Goal: Transaction & Acquisition: Purchase product/service

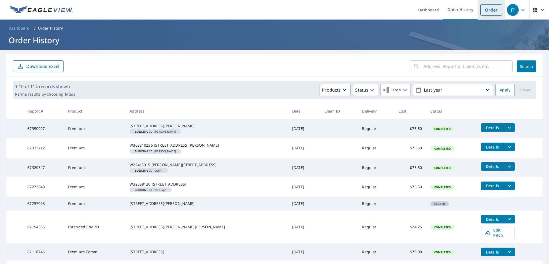
click at [490, 10] on link "Order" at bounding box center [492, 9] width 22 height 11
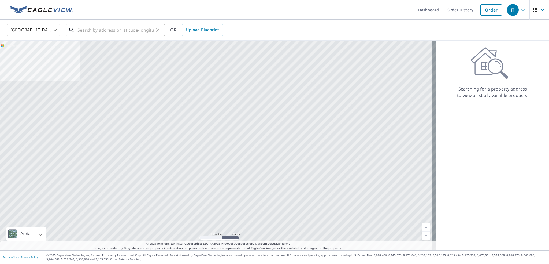
click at [128, 29] on input "text" at bounding box center [115, 30] width 76 height 15
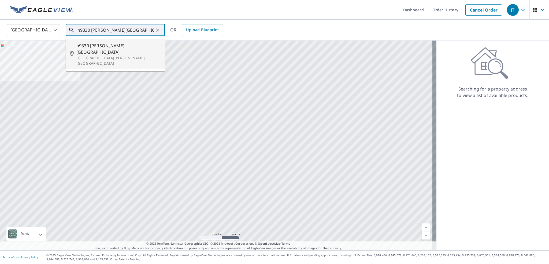
click at [115, 55] on p "[GEOGRAPHIC_DATA][PERSON_NAME], [GEOGRAPHIC_DATA]" at bounding box center [118, 60] width 84 height 11
type input "[STREET_ADDRESS][PERSON_NAME][PERSON_NAME]"
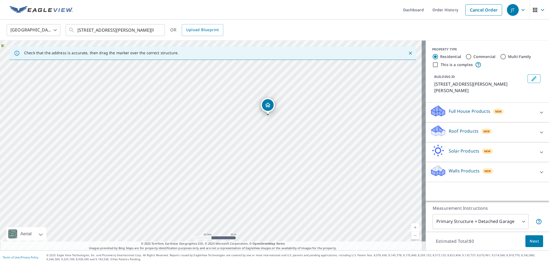
drag, startPoint x: 239, startPoint y: 150, endPoint x: 271, endPoint y: 106, distance: 54.0
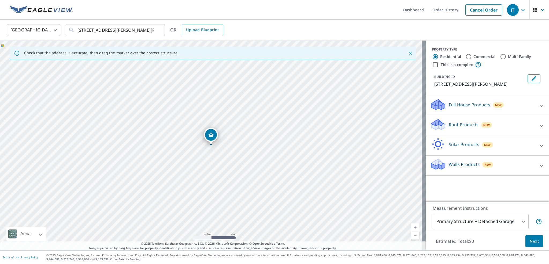
click at [471, 128] on p "Roof Products" at bounding box center [464, 124] width 30 height 6
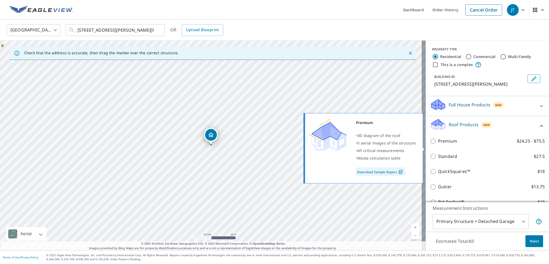
click at [455, 144] on label "Premium $24.25 - $75.5" at bounding box center [491, 141] width 107 height 7
click at [438, 144] on input "Premium $24.25 - $75.5" at bounding box center [434, 141] width 8 height 6
checkbox input "true"
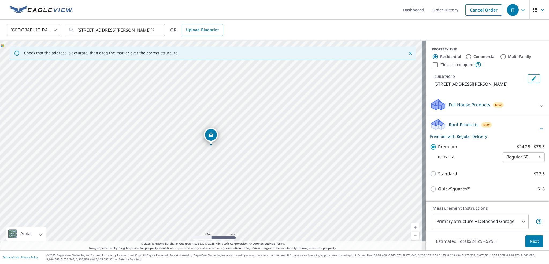
click at [533, 235] on button "Next" at bounding box center [535, 241] width 18 height 12
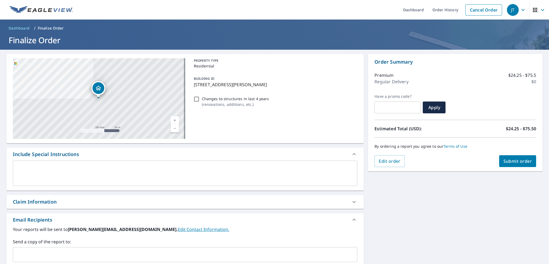
scroll to position [73, 0]
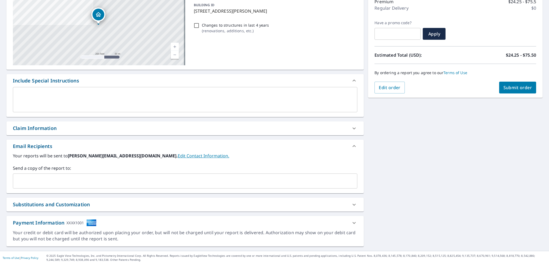
click at [53, 184] on input "text" at bounding box center [181, 181] width 332 height 10
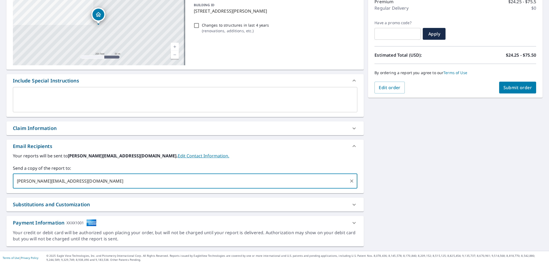
type input "[PERSON_NAME][EMAIL_ADDRESS][DOMAIN_NAME]"
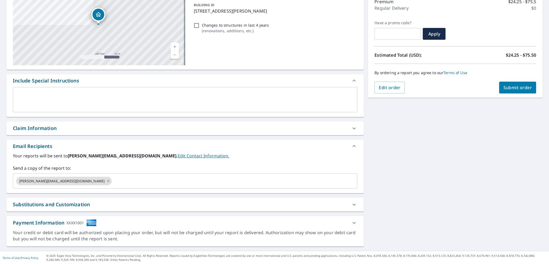
click at [392, 181] on div "N9330 [PERSON_NAME][GEOGRAPHIC_DATA] Aerial Road A standard road map Aerial A d…" at bounding box center [274, 113] width 549 height 274
click at [507, 90] on span "Submit order" at bounding box center [518, 87] width 29 height 6
checkbox input "true"
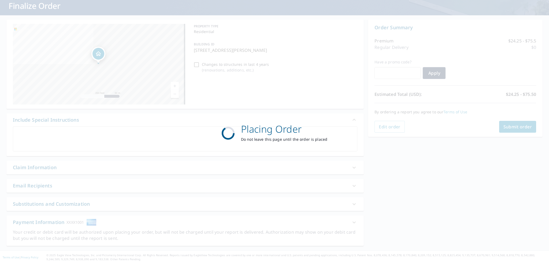
scroll to position [34, 0]
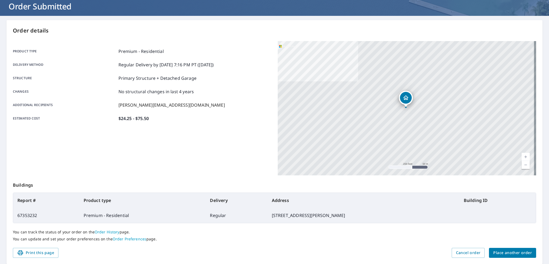
scroll to position [34, 0]
